Goal: Task Accomplishment & Management: Use online tool/utility

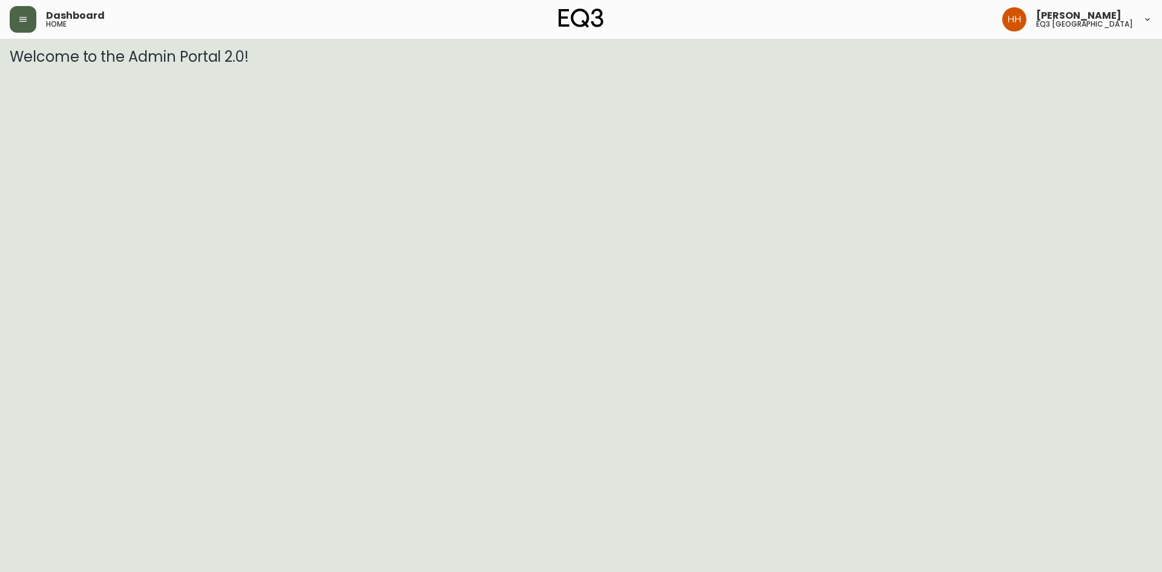
click at [21, 25] on button "button" at bounding box center [23, 19] width 27 height 27
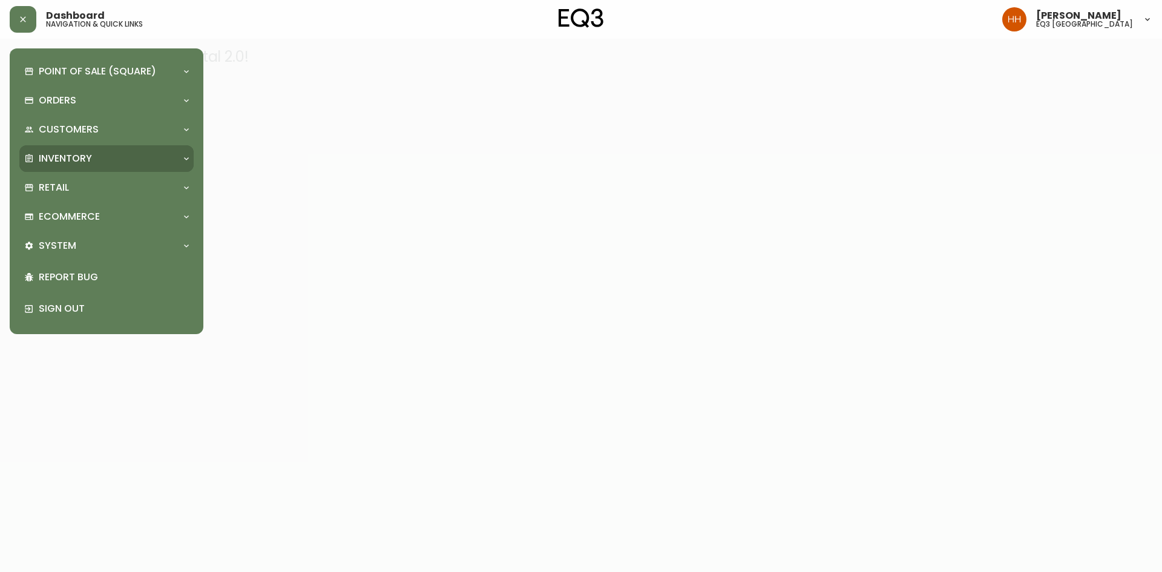
click at [103, 151] on div "Inventory" at bounding box center [106, 158] width 174 height 27
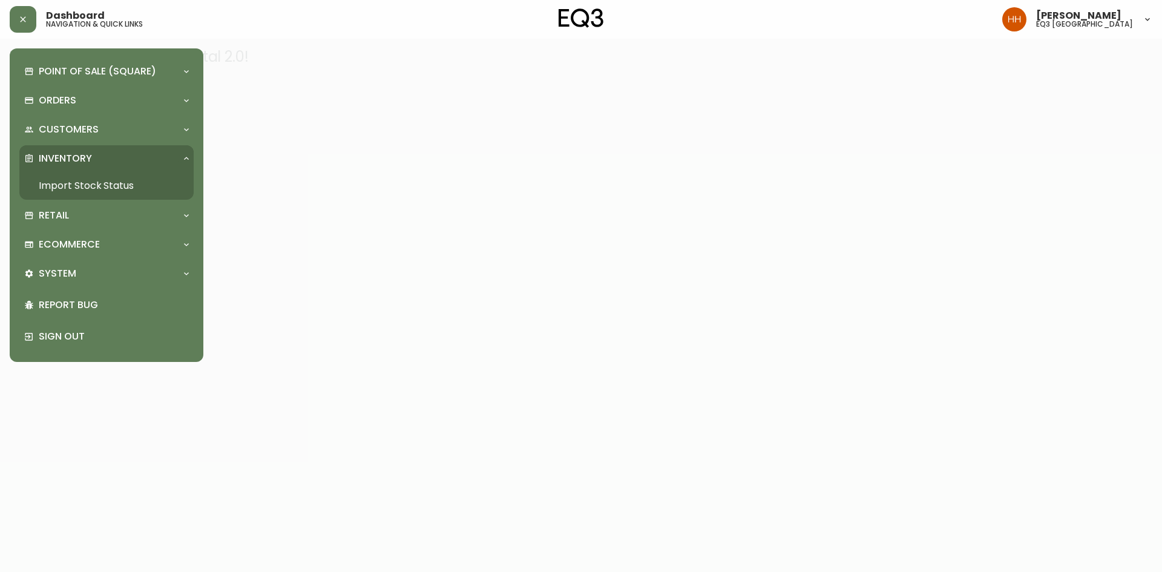
click at [96, 180] on link "Import Stock Status" at bounding box center [106, 186] width 174 height 28
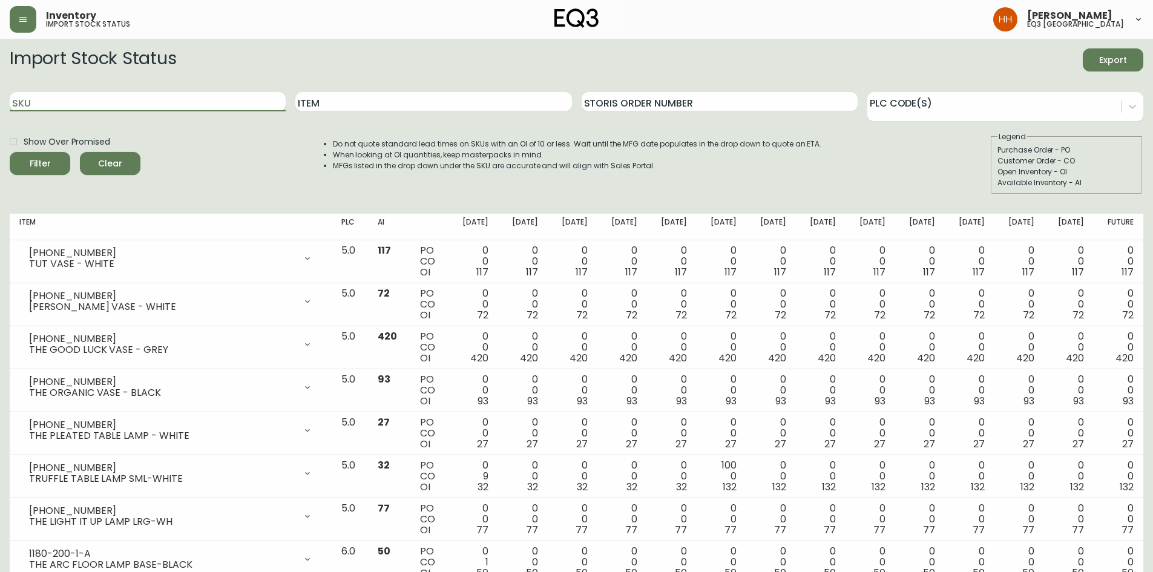
click at [136, 109] on input "SKU" at bounding box center [148, 101] width 276 height 19
paste input "[PHONE_NUMBER]"
click at [10, 152] on button "Filter" at bounding box center [40, 163] width 61 height 23
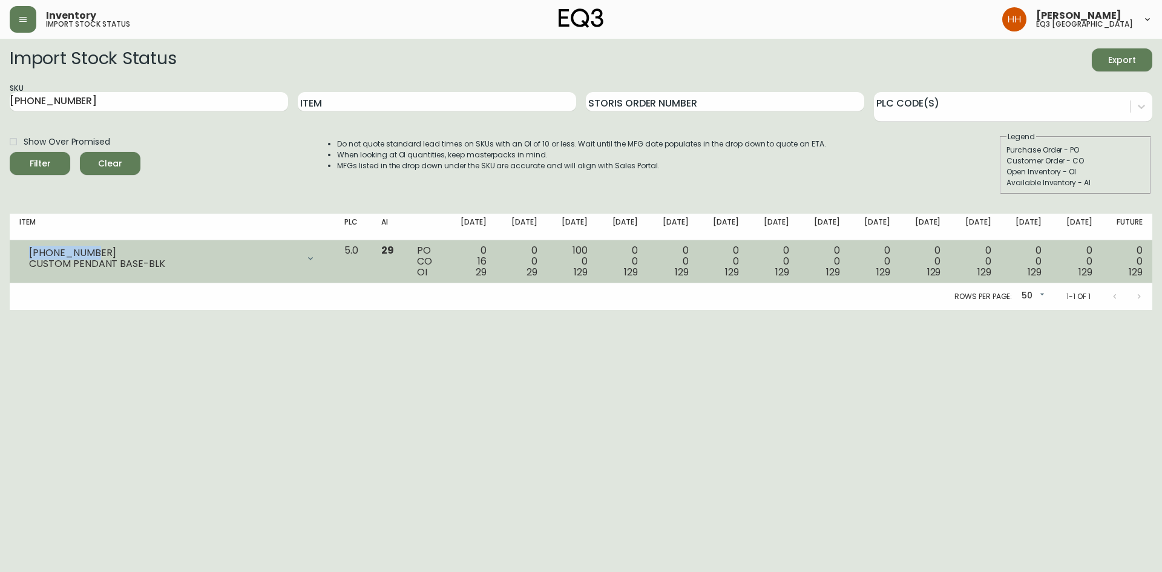
drag, startPoint x: 87, startPoint y: 249, endPoint x: 18, endPoint y: 249, distance: 69.6
click at [18, 249] on td "[PHONE_NUMBER] CUSTOM PENDANT BASE-BLK Opening Balance 45 ( [DATE] ) Customer O…" at bounding box center [172, 261] width 325 height 43
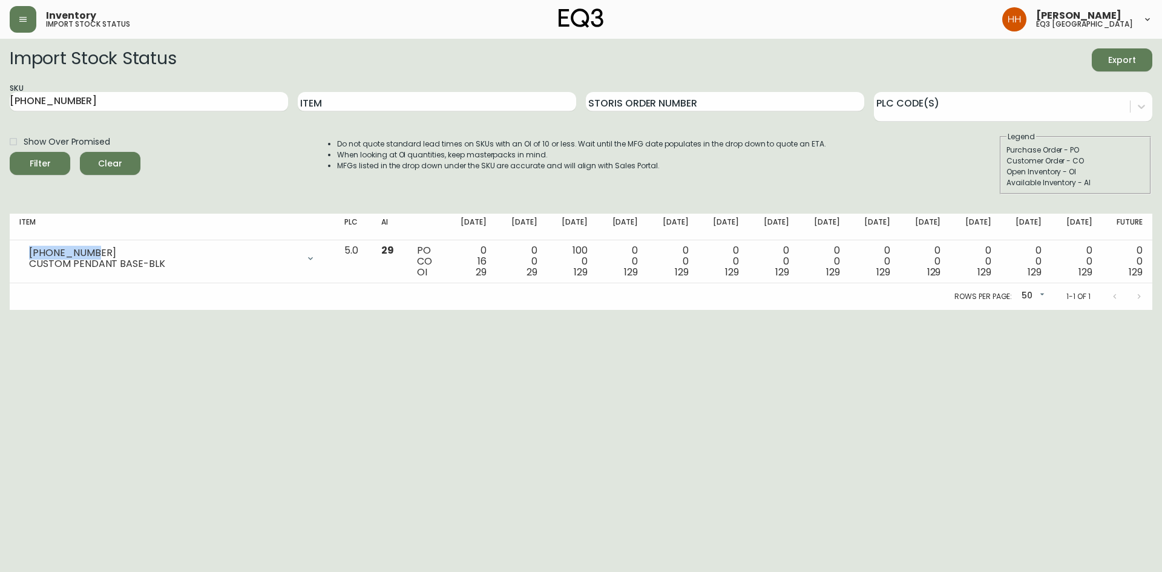
copy div "[PHONE_NUMBER]"
drag, startPoint x: 137, startPoint y: 107, endPoint x: 0, endPoint y: 116, distance: 137.7
click at [0, 116] on main "Import Stock Status Export SKU [PHONE_NUMBER] Item Storis Order Number PLC Code…" at bounding box center [581, 174] width 1162 height 271
paste input "0"
type input "[PHONE_NUMBER]"
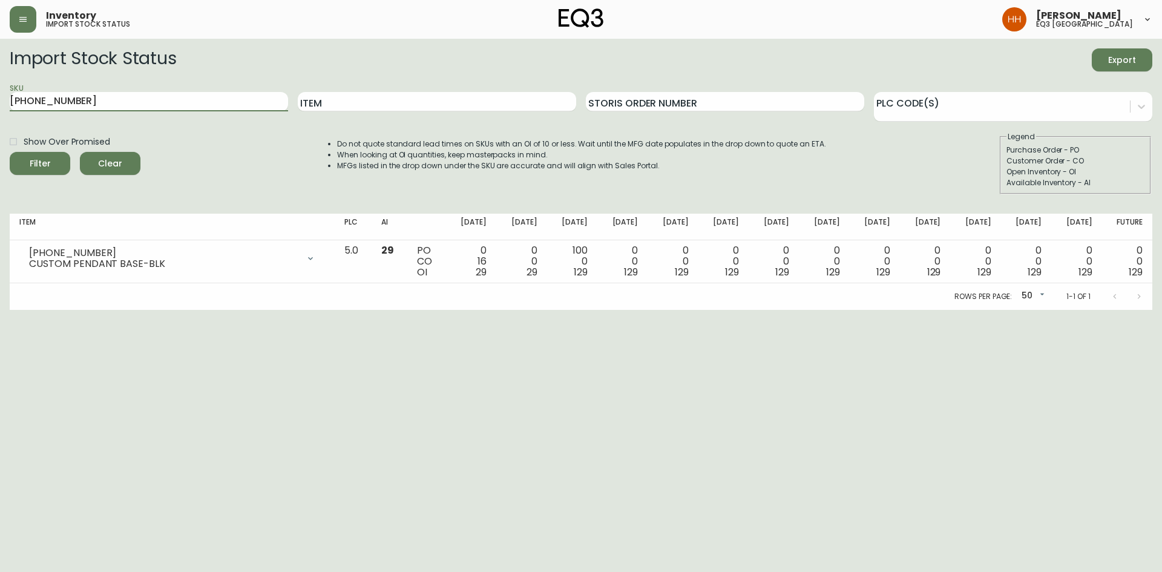
click at [10, 152] on button "Filter" at bounding box center [40, 163] width 61 height 23
